Goal: Task Accomplishment & Management: Use online tool/utility

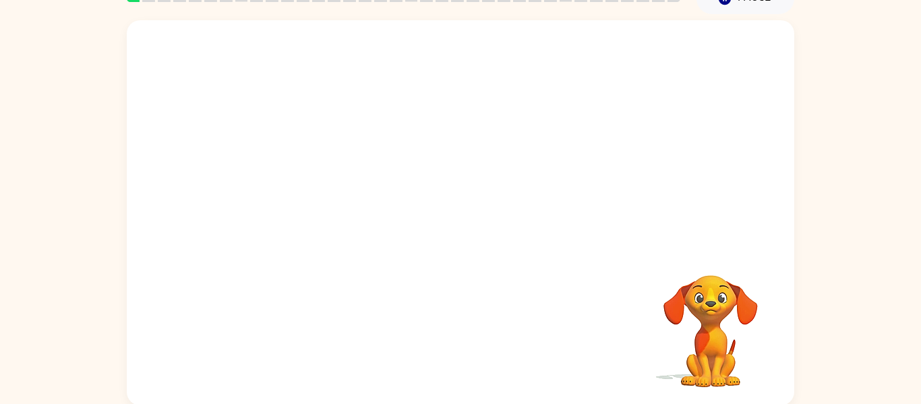
scroll to position [70, 0]
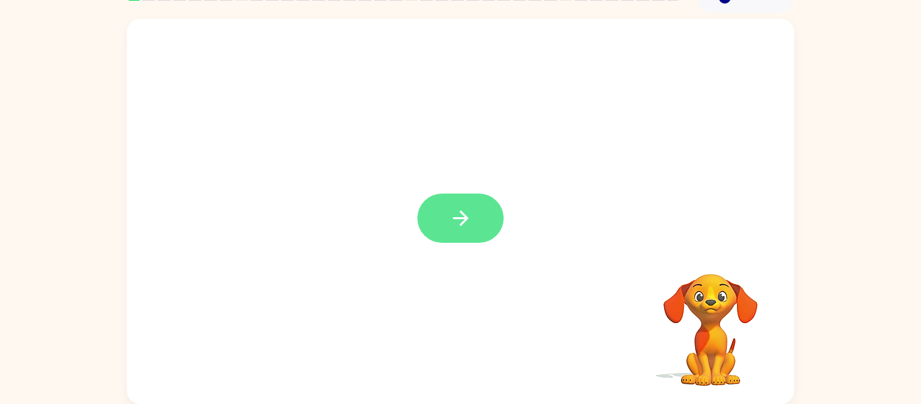
click at [474, 204] on button "button" at bounding box center [460, 217] width 86 height 49
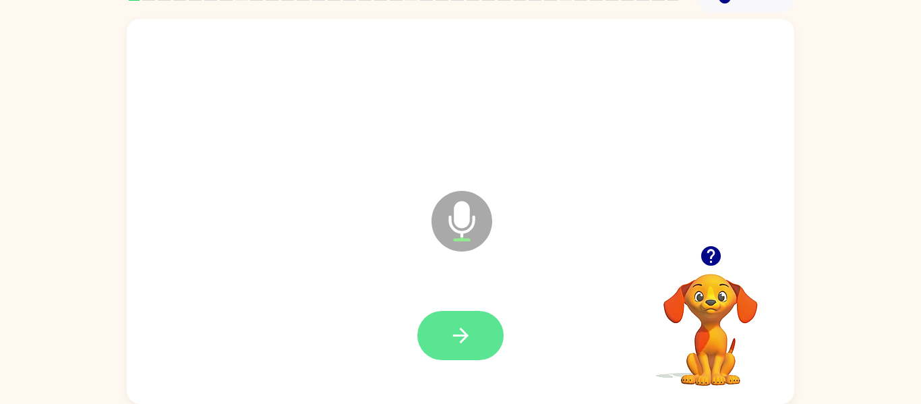
click at [476, 342] on button "button" at bounding box center [460, 335] width 86 height 49
click at [474, 342] on button "button" at bounding box center [460, 335] width 86 height 49
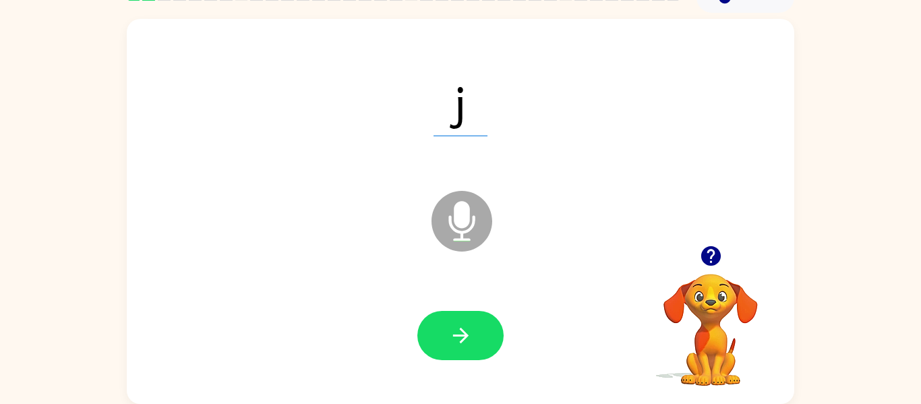
click at [474, 342] on button "button" at bounding box center [460, 335] width 86 height 49
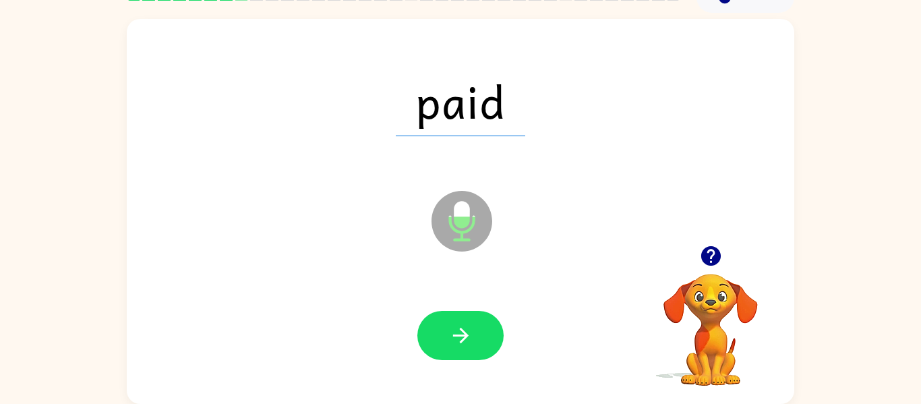
click at [474, 342] on button "button" at bounding box center [460, 335] width 86 height 49
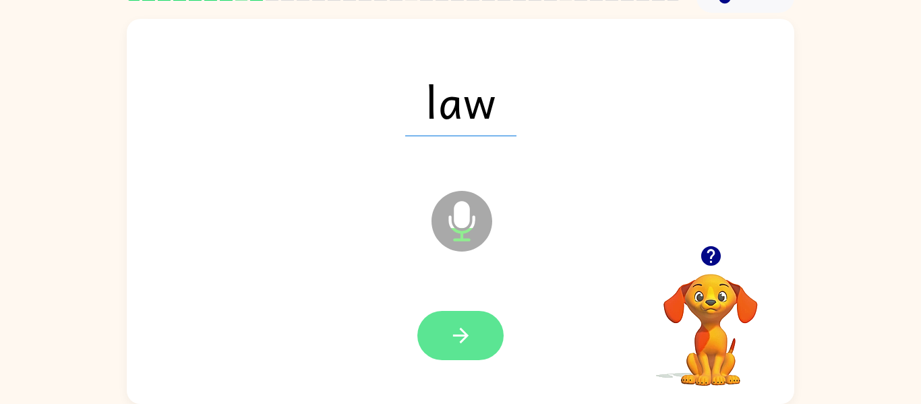
click at [487, 341] on button "button" at bounding box center [460, 335] width 86 height 49
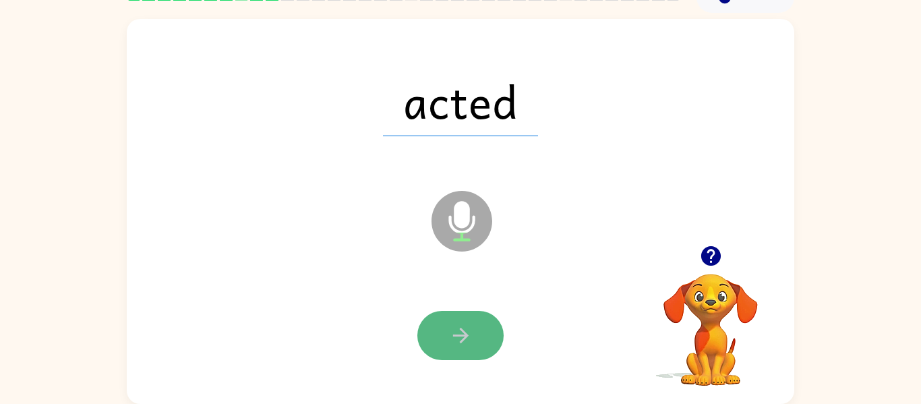
click at [459, 316] on button "button" at bounding box center [460, 335] width 86 height 49
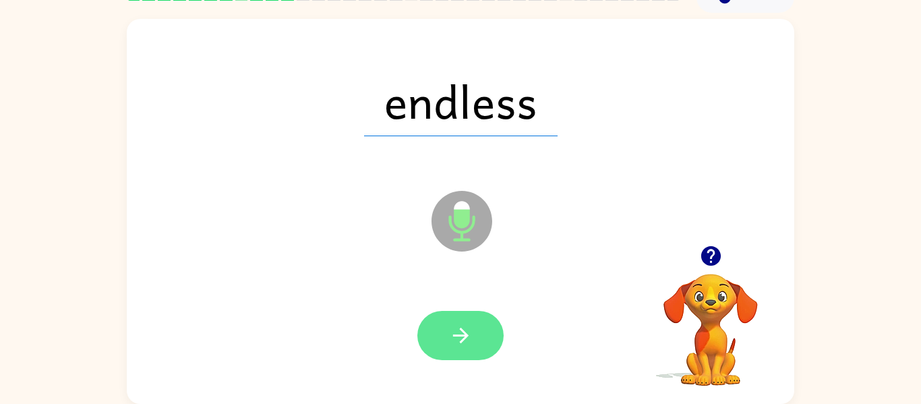
click at [457, 332] on icon "button" at bounding box center [461, 336] width 24 height 24
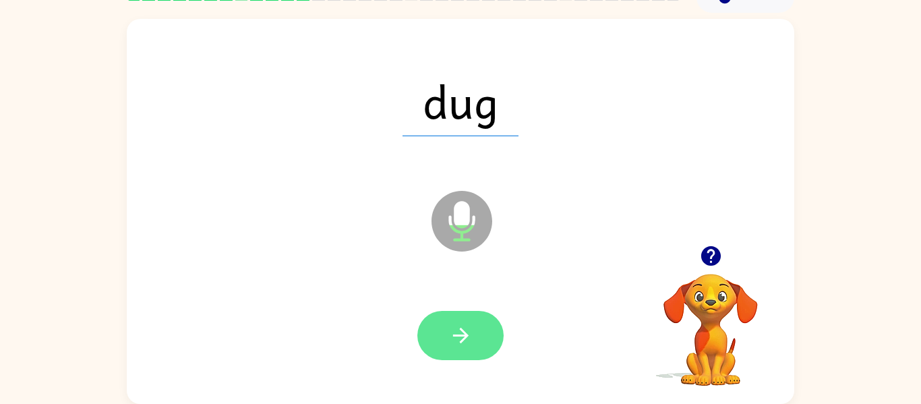
click at [460, 337] on icon "button" at bounding box center [461, 336] width 24 height 24
click at [449, 328] on icon "button" at bounding box center [461, 336] width 24 height 24
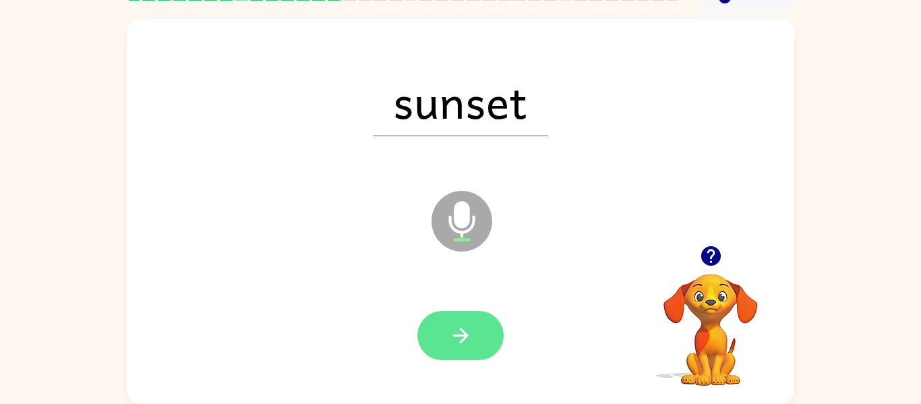
click at [449, 340] on icon "button" at bounding box center [461, 336] width 24 height 24
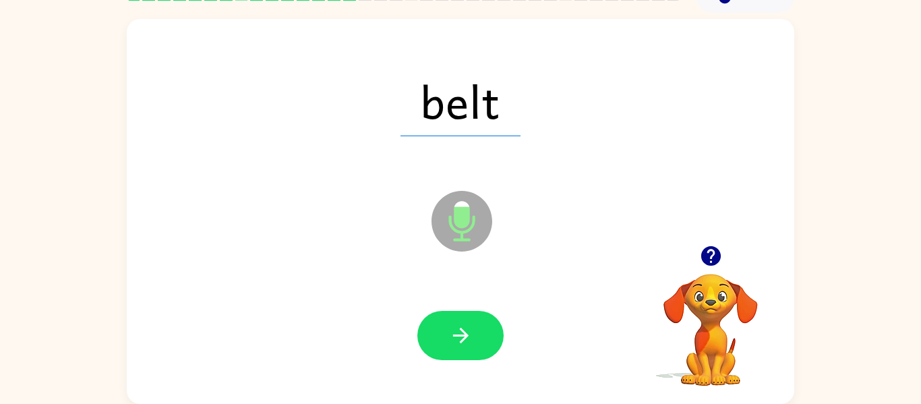
click at [449, 340] on icon "button" at bounding box center [461, 336] width 24 height 24
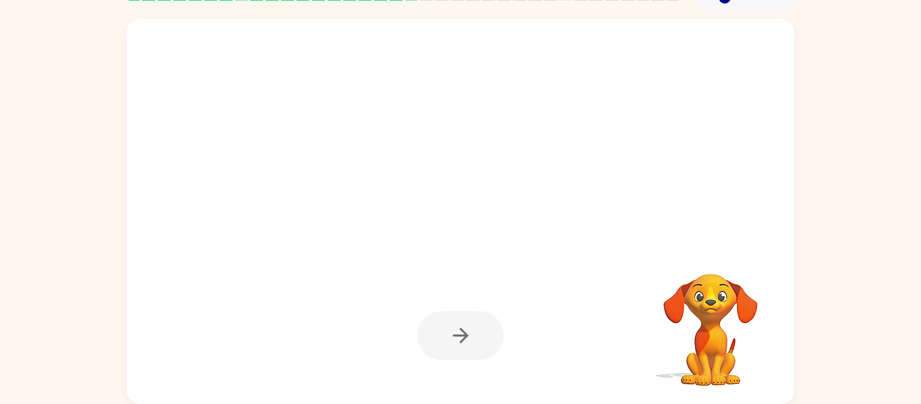
click at [448, 340] on div at bounding box center [460, 335] width 86 height 49
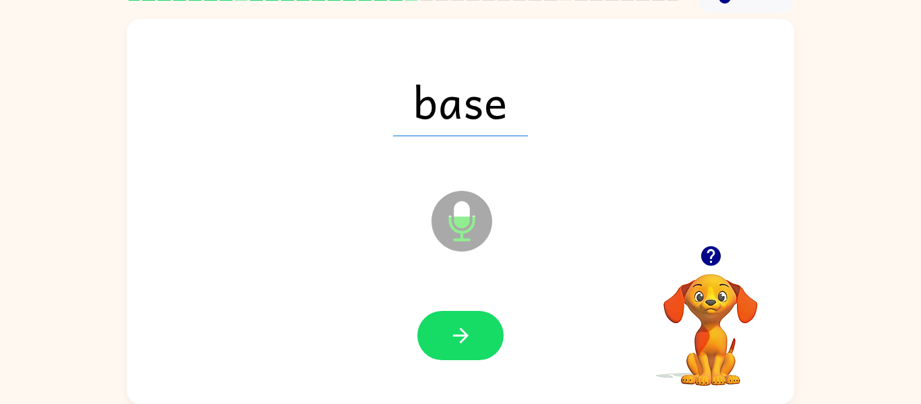
click at [449, 340] on icon "button" at bounding box center [461, 336] width 24 height 24
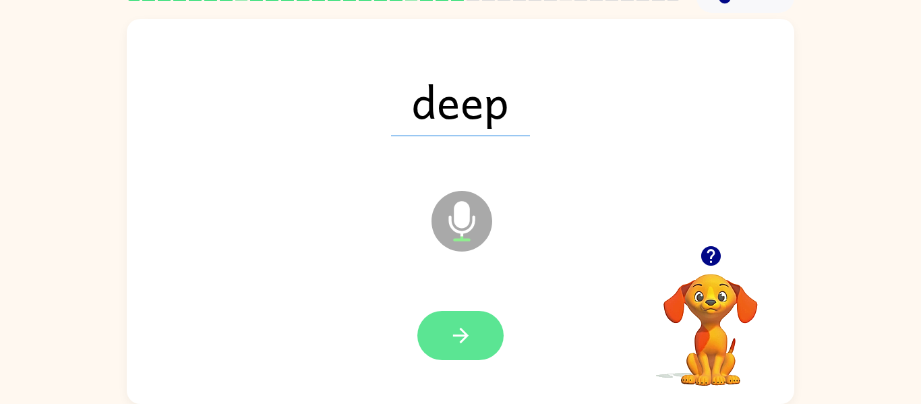
click at [450, 341] on icon "button" at bounding box center [461, 336] width 24 height 24
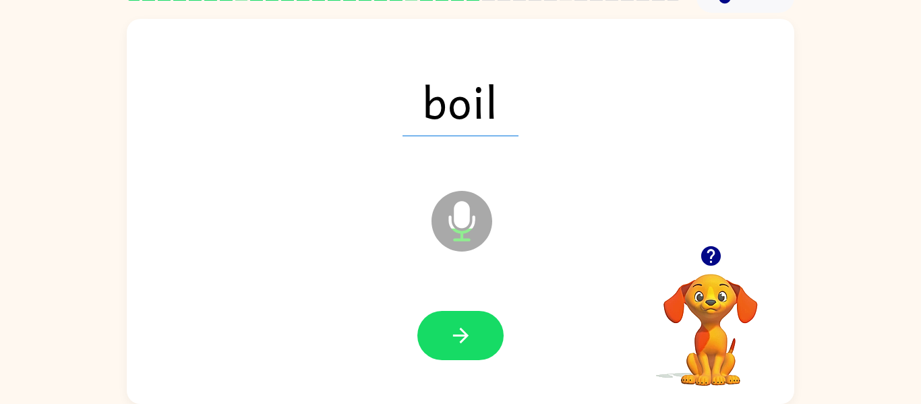
click at [450, 341] on icon "button" at bounding box center [461, 336] width 24 height 24
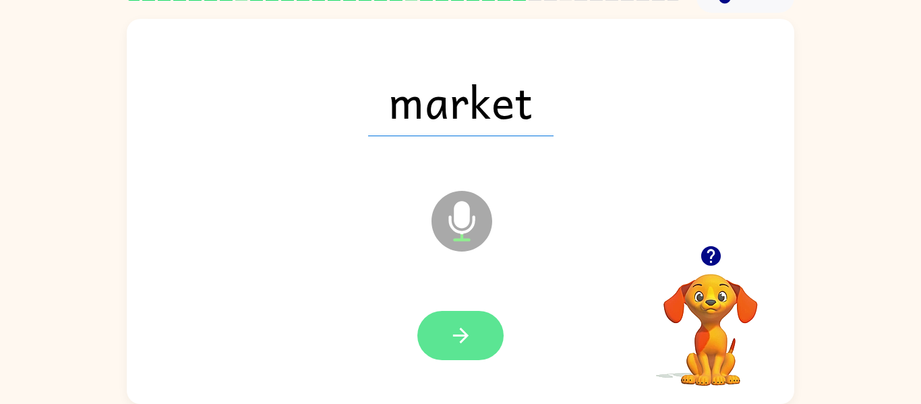
click at [452, 339] on icon "button" at bounding box center [461, 336] width 24 height 24
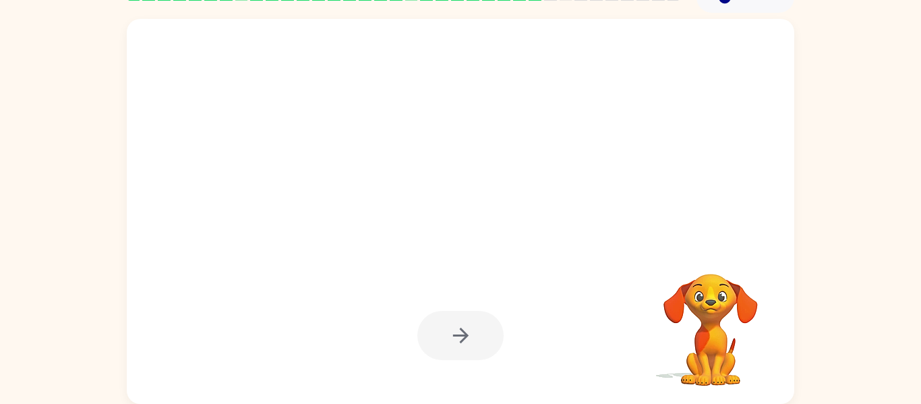
click at [452, 339] on div at bounding box center [460, 335] width 86 height 49
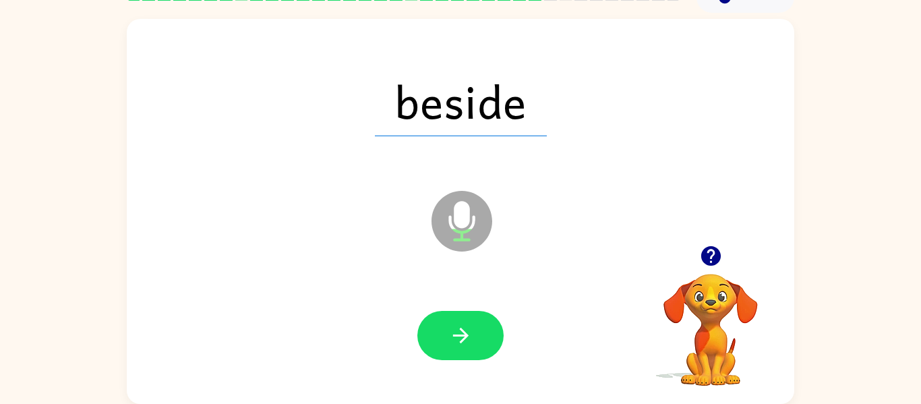
click at [452, 339] on icon "button" at bounding box center [461, 336] width 24 height 24
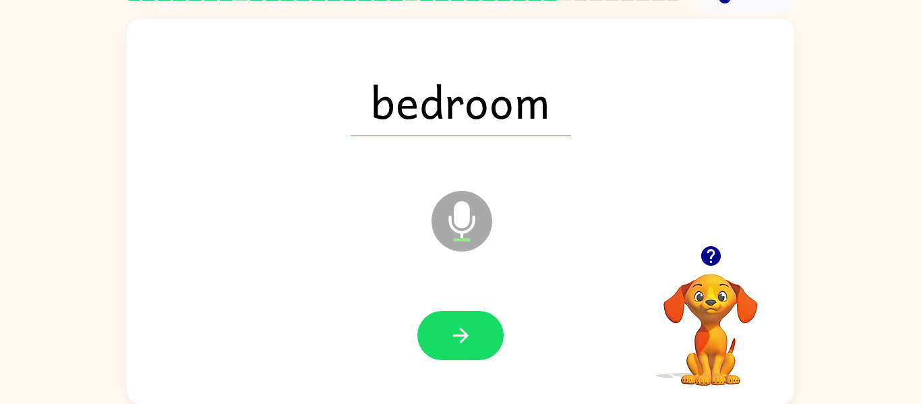
click at [452, 339] on icon "button" at bounding box center [461, 336] width 24 height 24
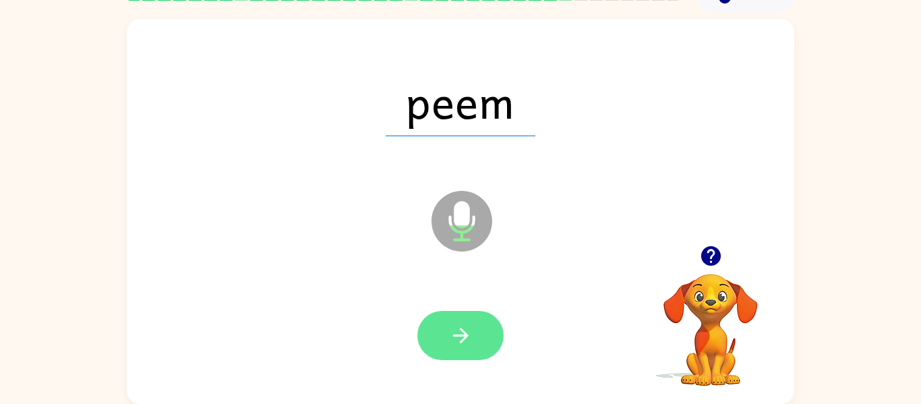
click at [467, 346] on icon "button" at bounding box center [461, 336] width 24 height 24
click at [465, 351] on button "button" at bounding box center [460, 335] width 86 height 49
click at [466, 338] on icon "button" at bounding box center [461, 336] width 24 height 24
click at [450, 340] on icon "button" at bounding box center [461, 336] width 24 height 24
click at [440, 332] on button "button" at bounding box center [460, 335] width 86 height 49
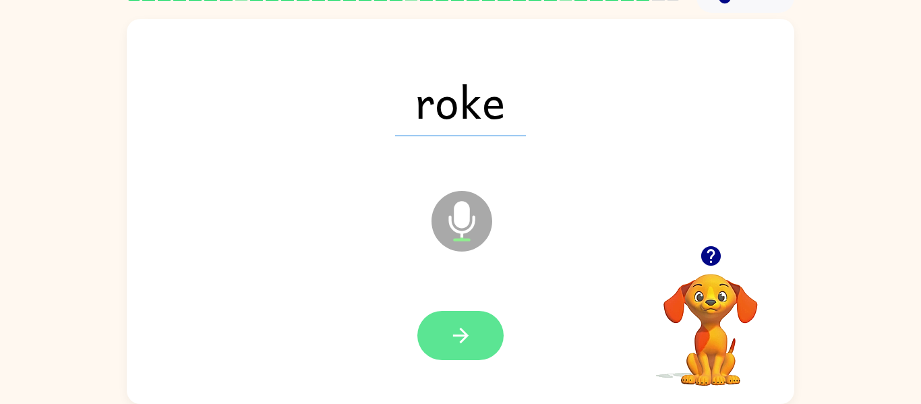
click at [458, 330] on icon "button" at bounding box center [461, 336] width 24 height 24
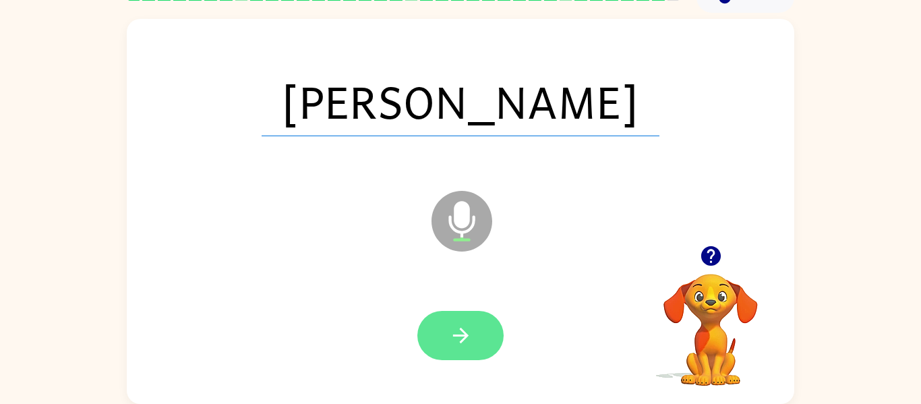
click at [460, 334] on icon "button" at bounding box center [460, 336] width 16 height 16
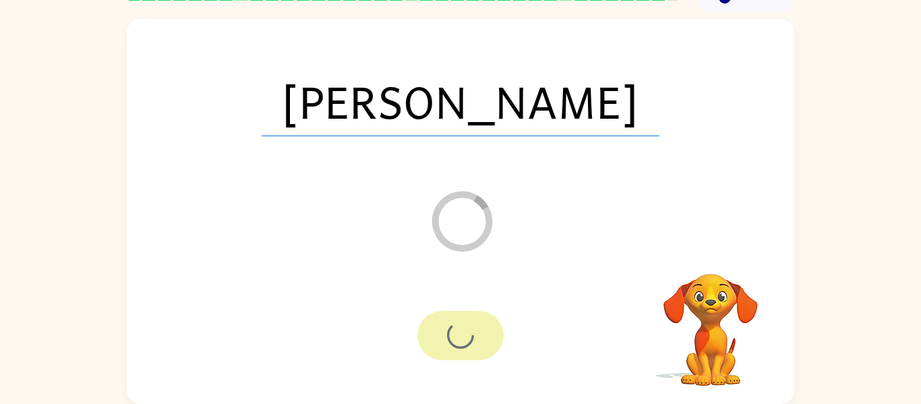
scroll to position [46, 0]
